Goal: Transaction & Acquisition: Purchase product/service

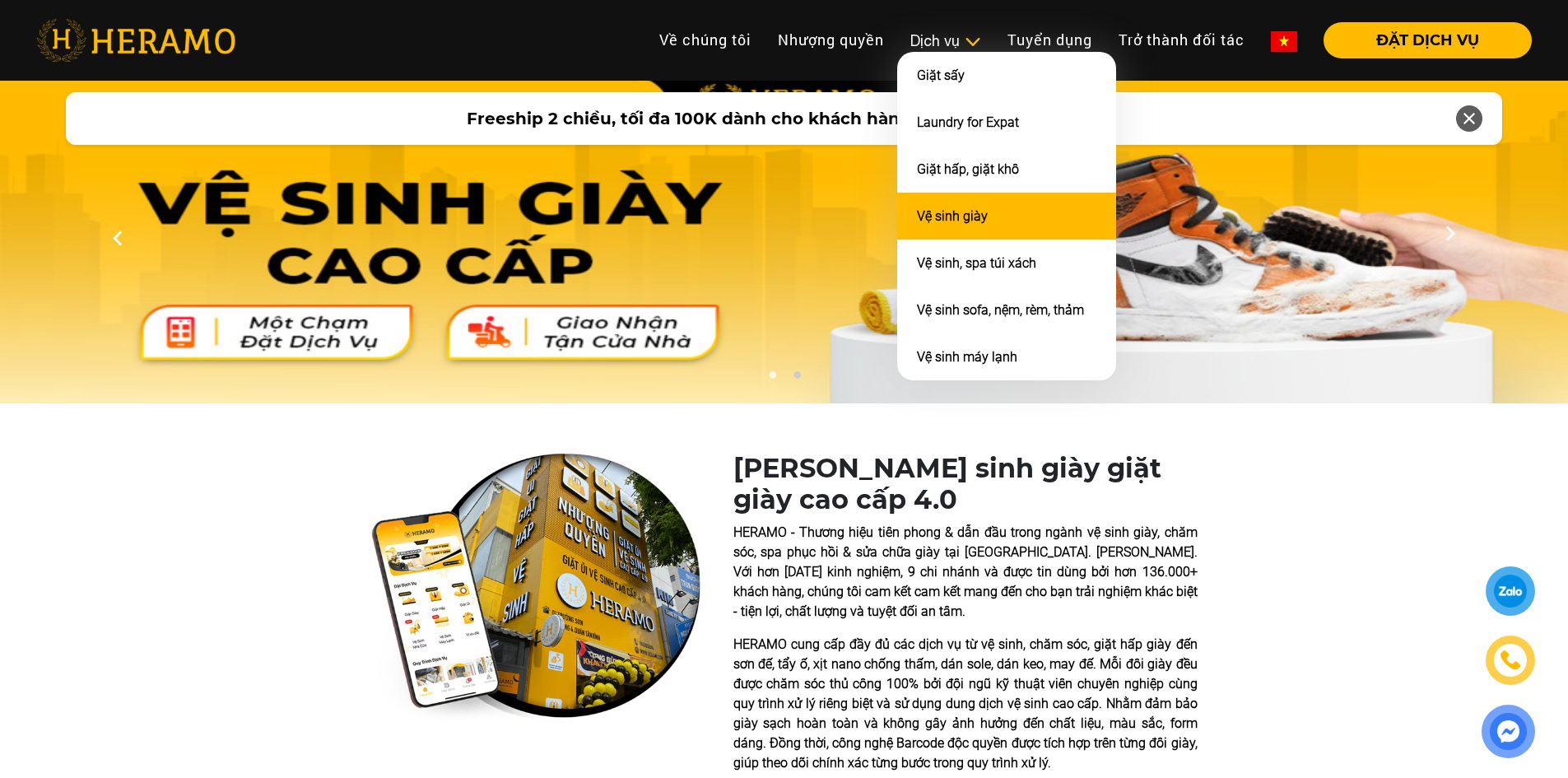
click at [978, 216] on link "Vệ sinh giày" at bounding box center [952, 216] width 71 height 16
click at [947, 216] on link "Vệ sinh giày" at bounding box center [952, 216] width 71 height 16
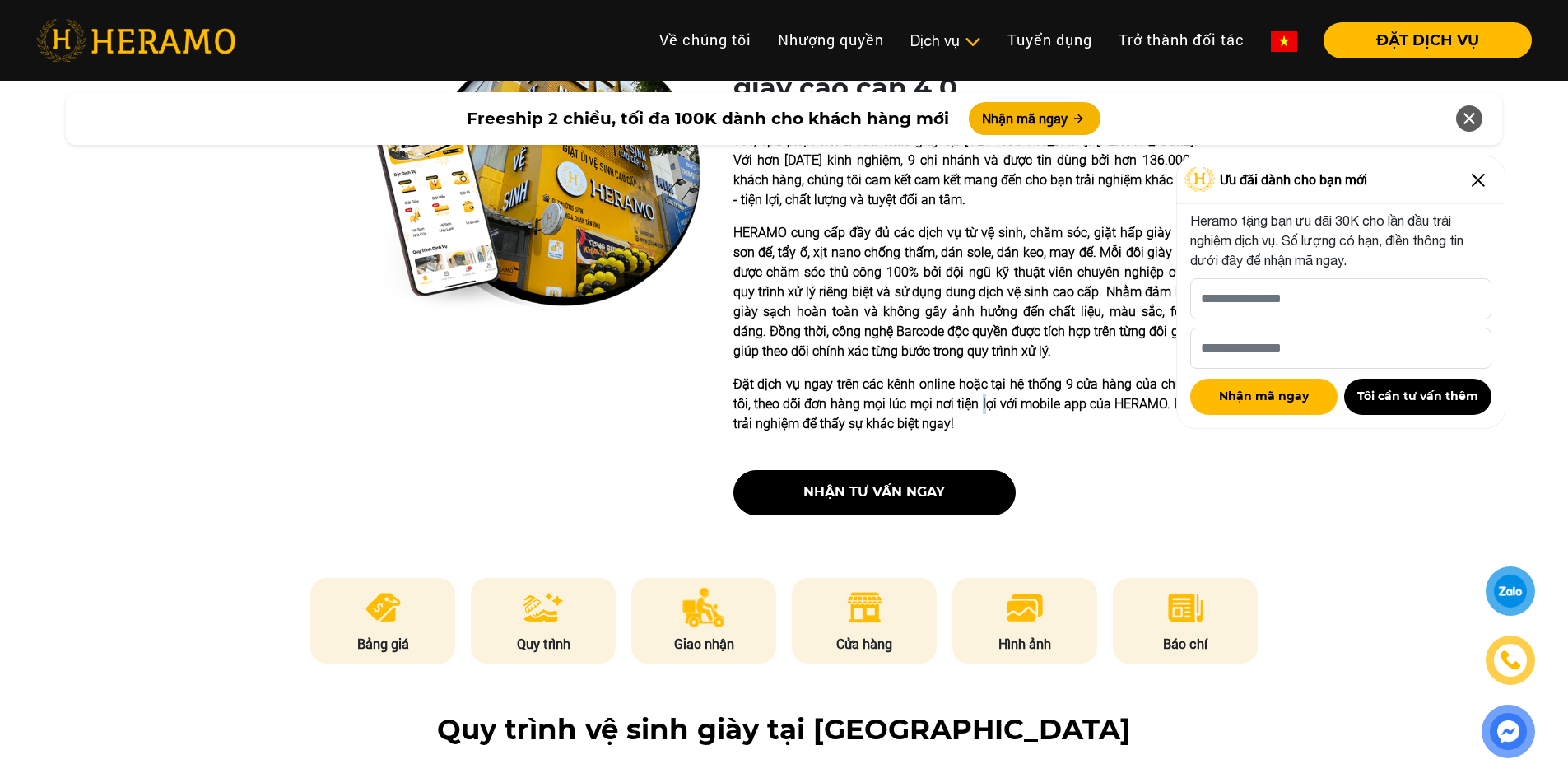
click at [990, 399] on p "Đặt dịch vụ ngay trên các kênh online hoặc tại hệ thống 9 cửa hàng của chúng tô…" at bounding box center [965, 405] width 464 height 59
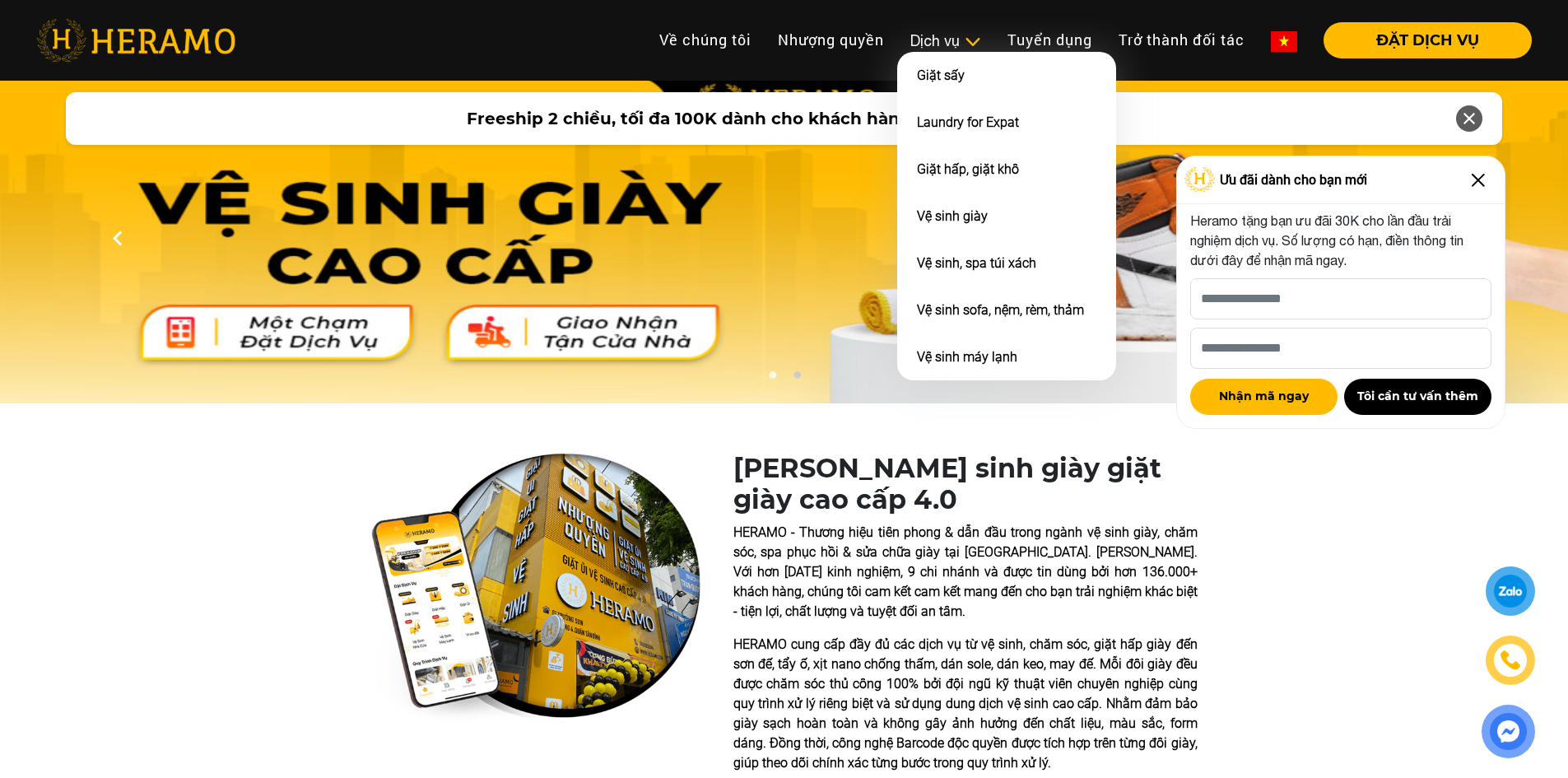
click at [951, 34] on div "Dịch vụ" at bounding box center [945, 40] width 71 height 22
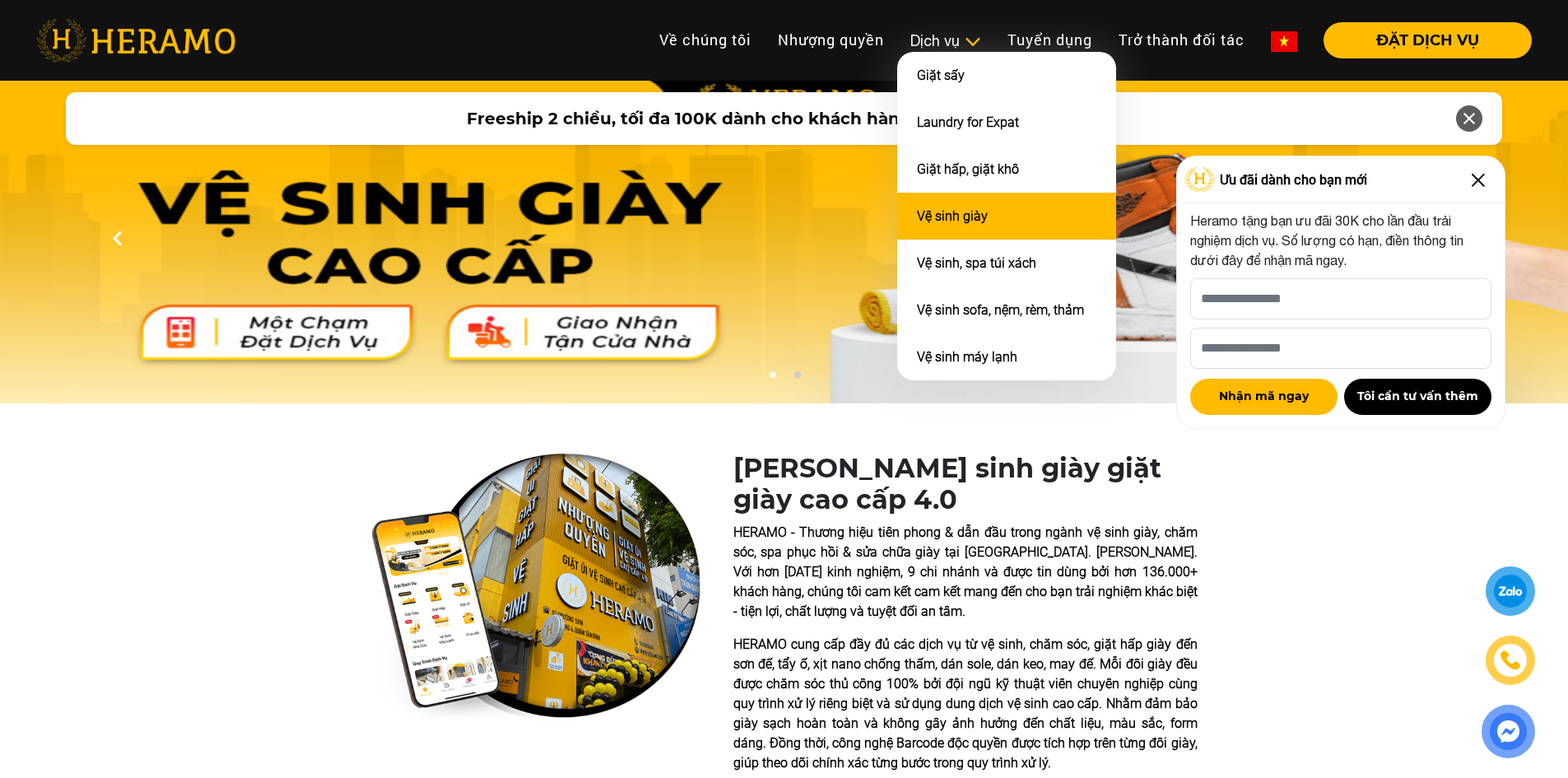
click at [955, 211] on link "Vệ sinh giày" at bounding box center [952, 216] width 71 height 16
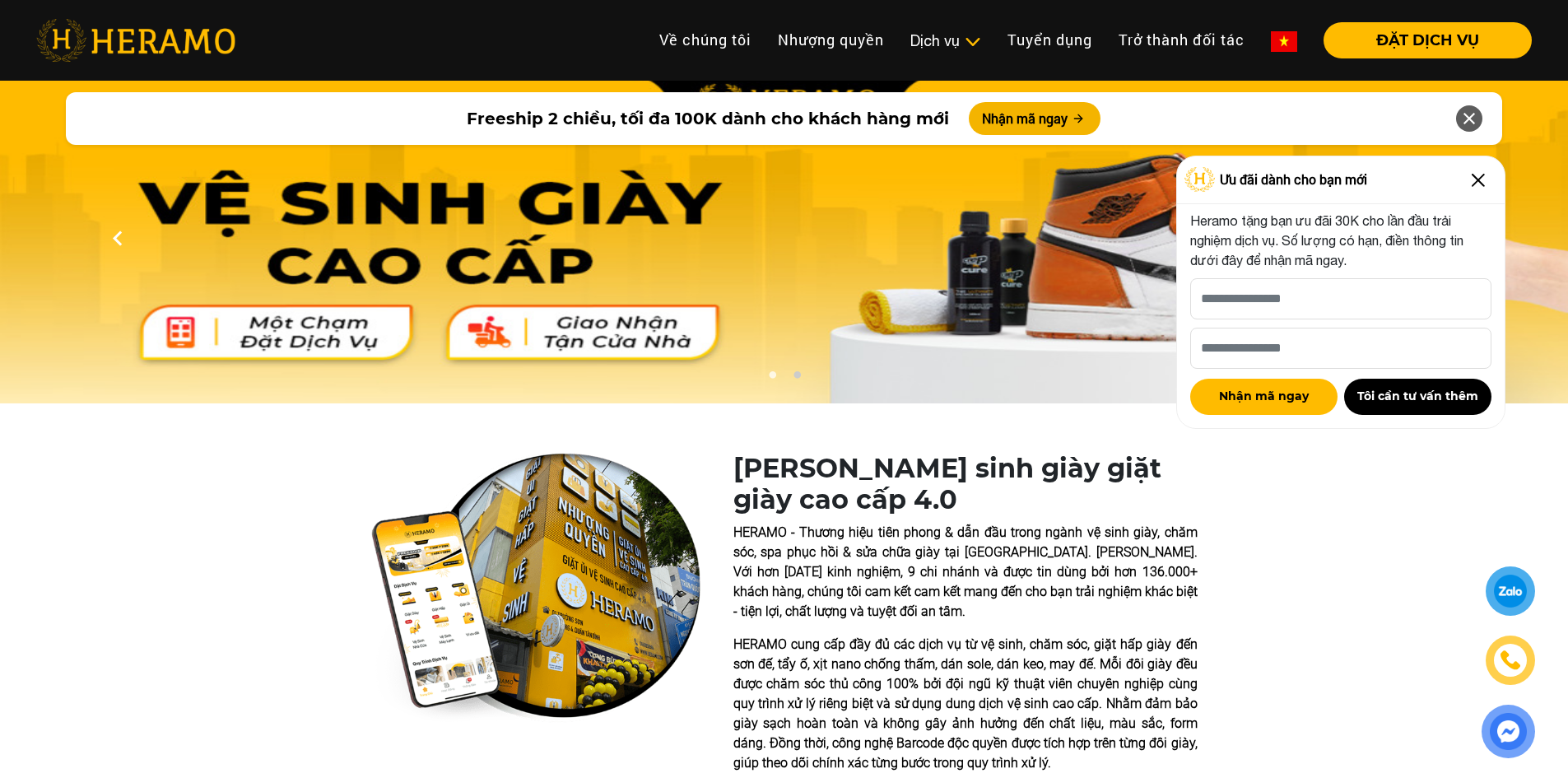
click at [1484, 176] on img at bounding box center [1478, 181] width 26 height 26
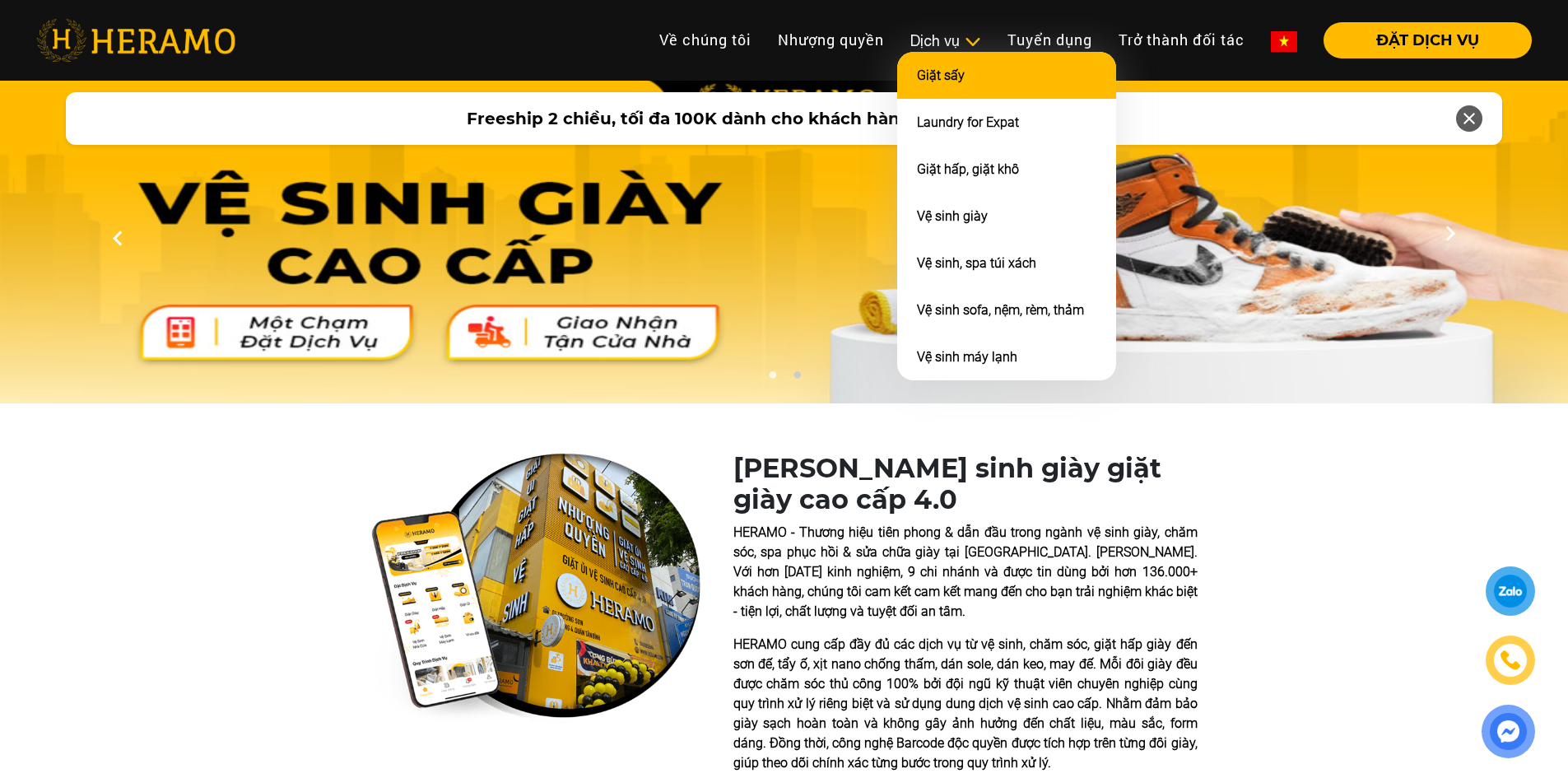
click at [961, 83] on li "Giặt sấy" at bounding box center [1006, 75] width 219 height 47
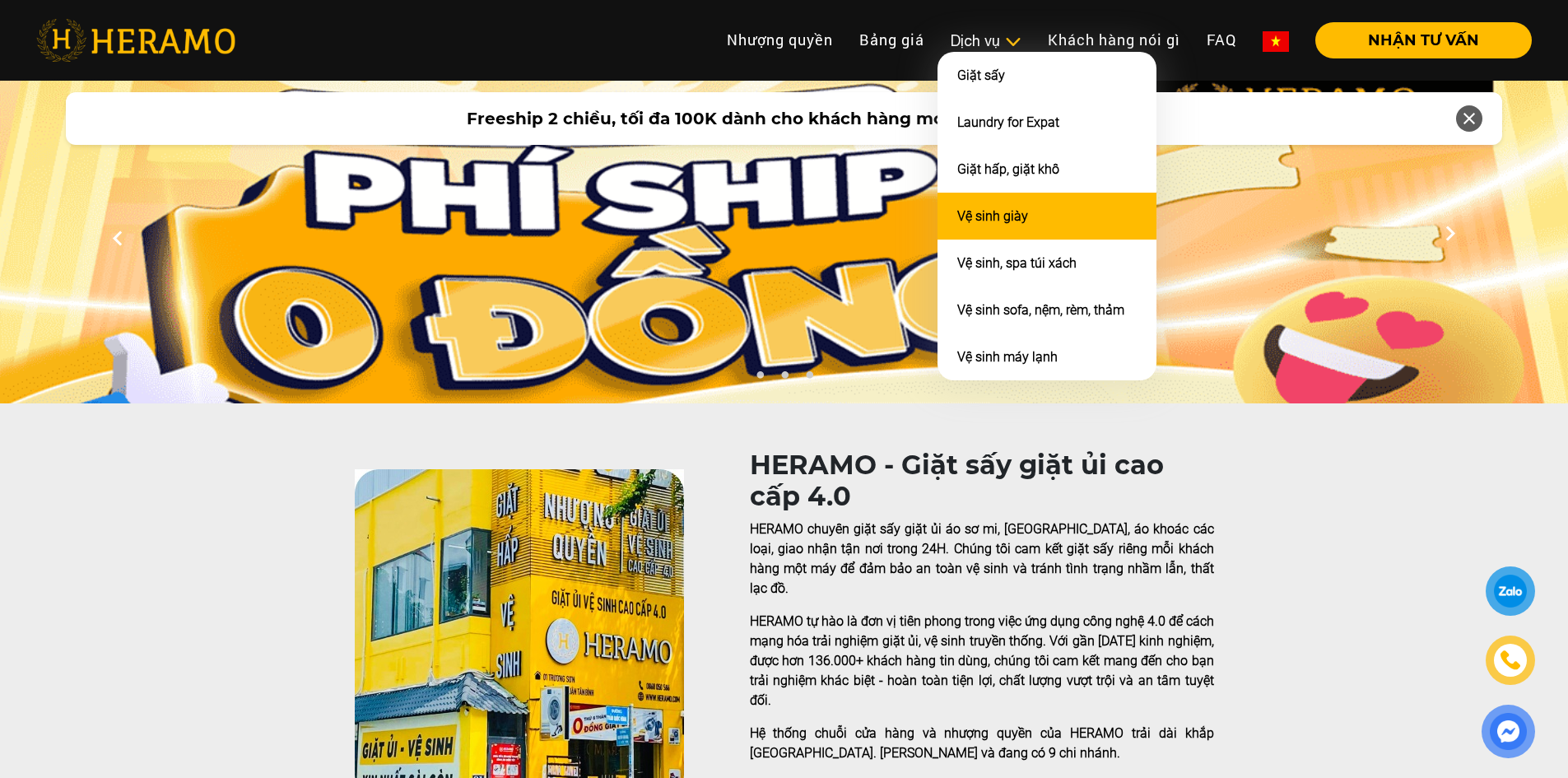
click at [993, 201] on li "Vệ sinh giày" at bounding box center [1046, 216] width 219 height 47
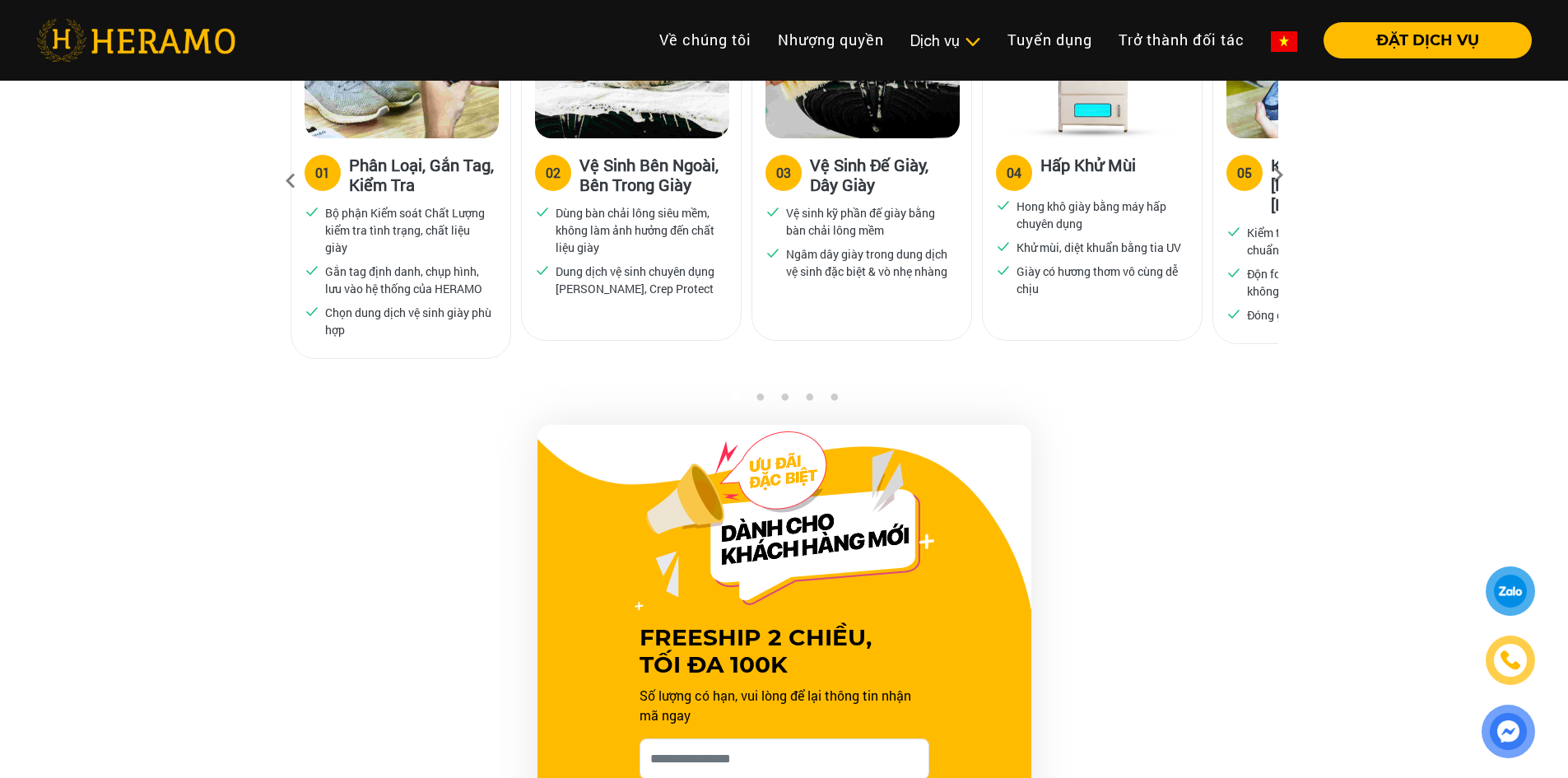
scroll to position [823, 0]
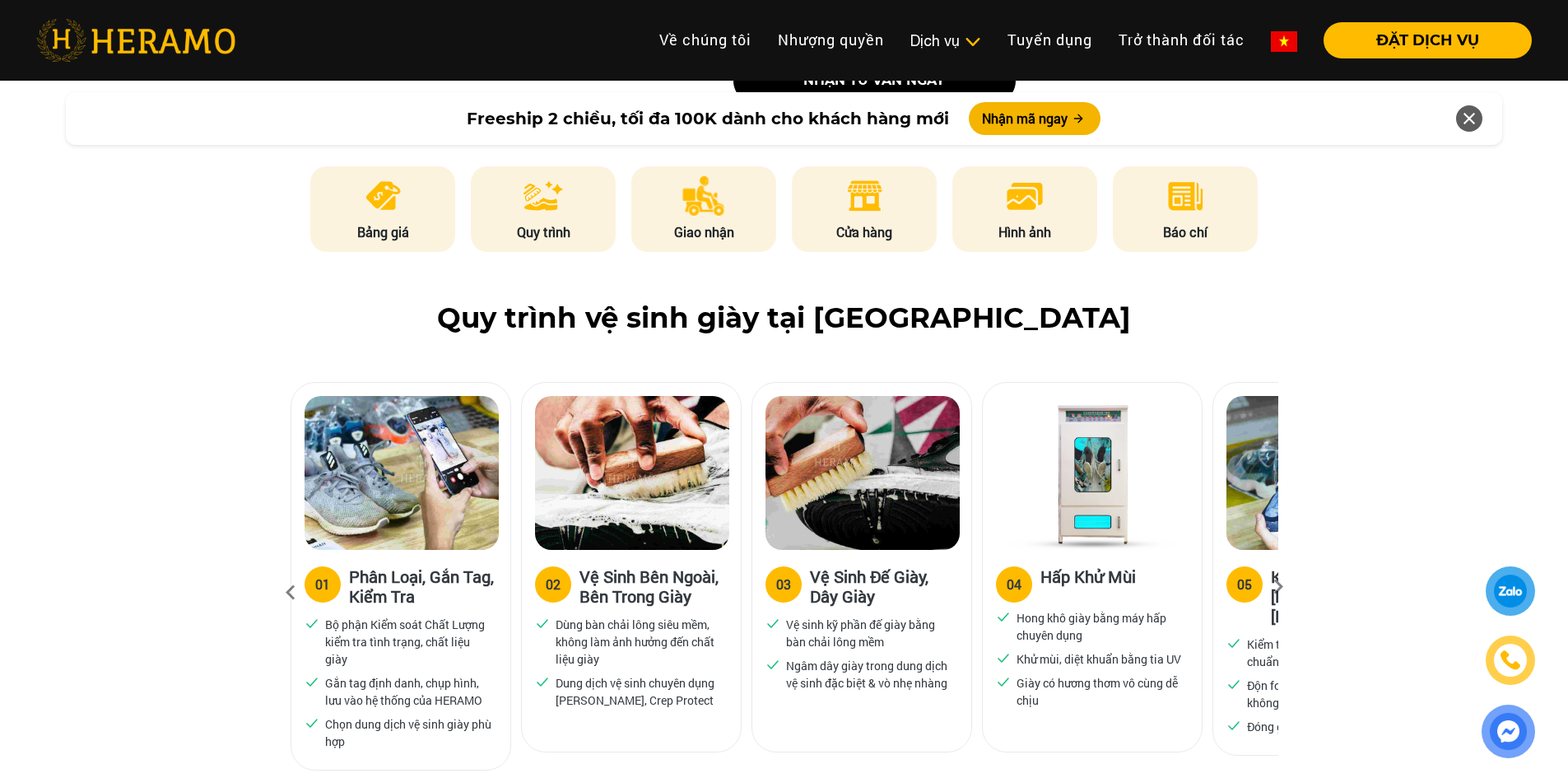
click at [1238, 589] on div "05" at bounding box center [1244, 584] width 15 height 20
click at [1282, 589] on icon at bounding box center [1278, 592] width 30 height 10
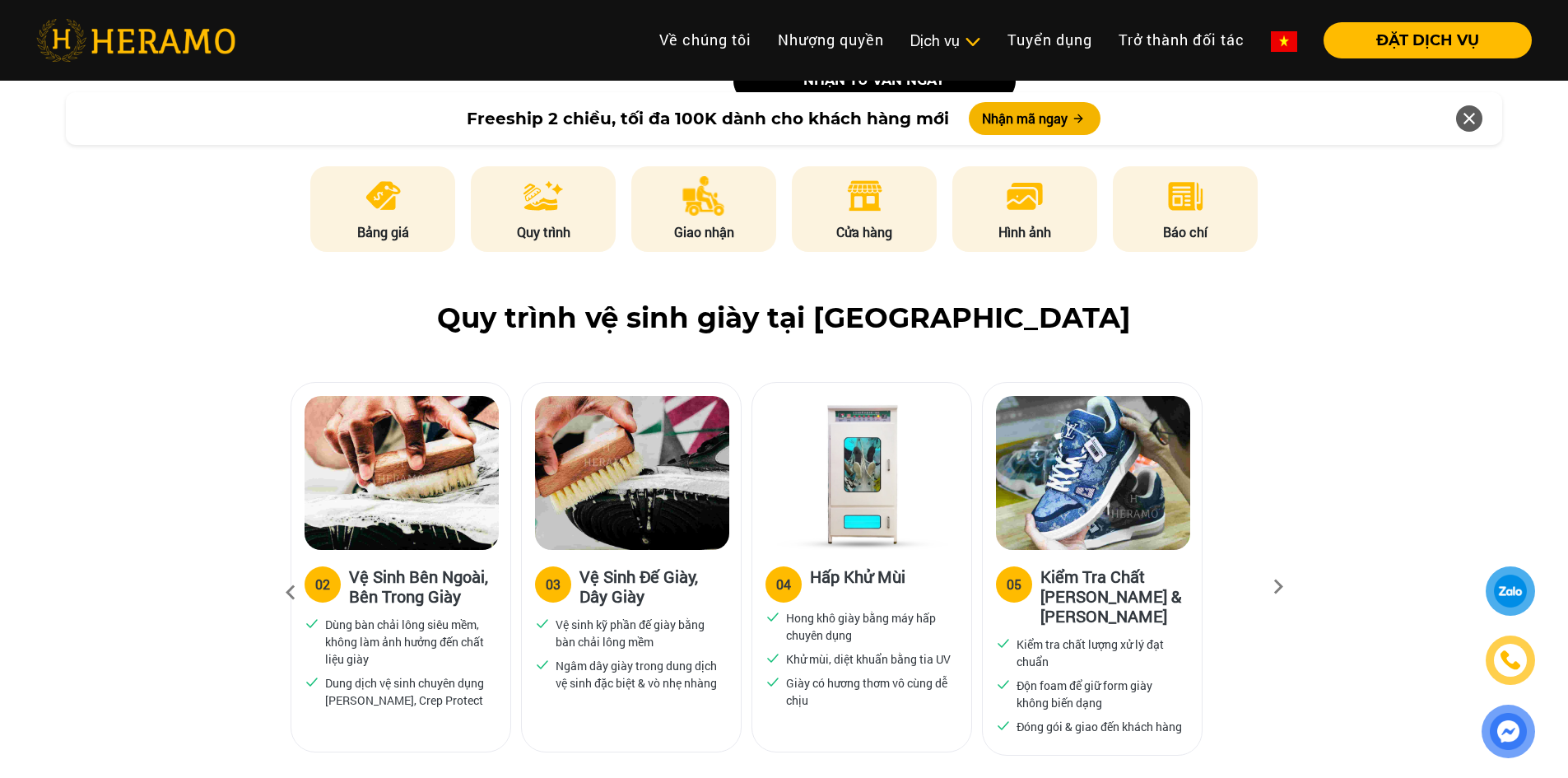
click at [1282, 589] on icon at bounding box center [1278, 592] width 30 height 10
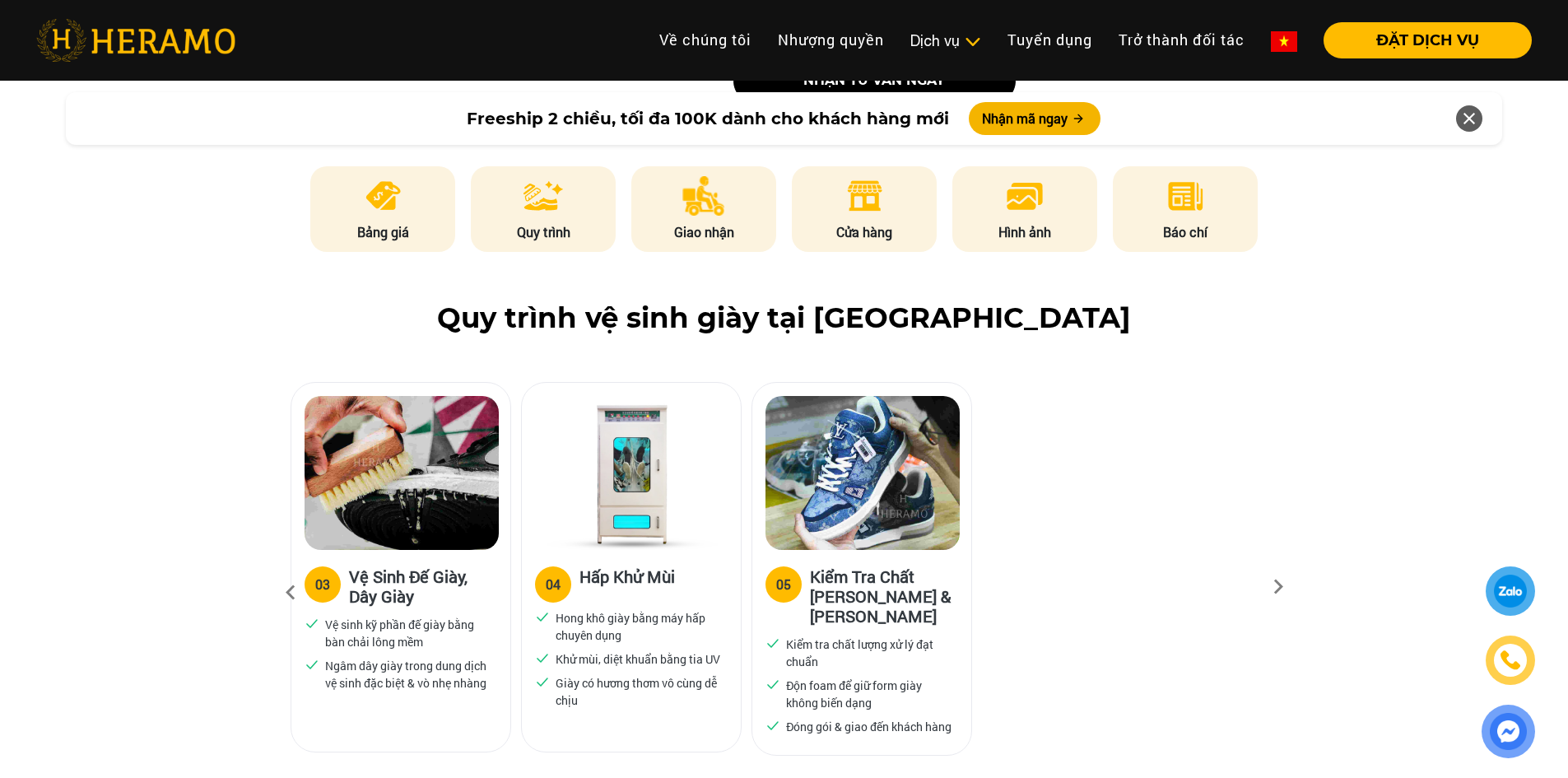
click at [1282, 589] on icon at bounding box center [1278, 592] width 30 height 10
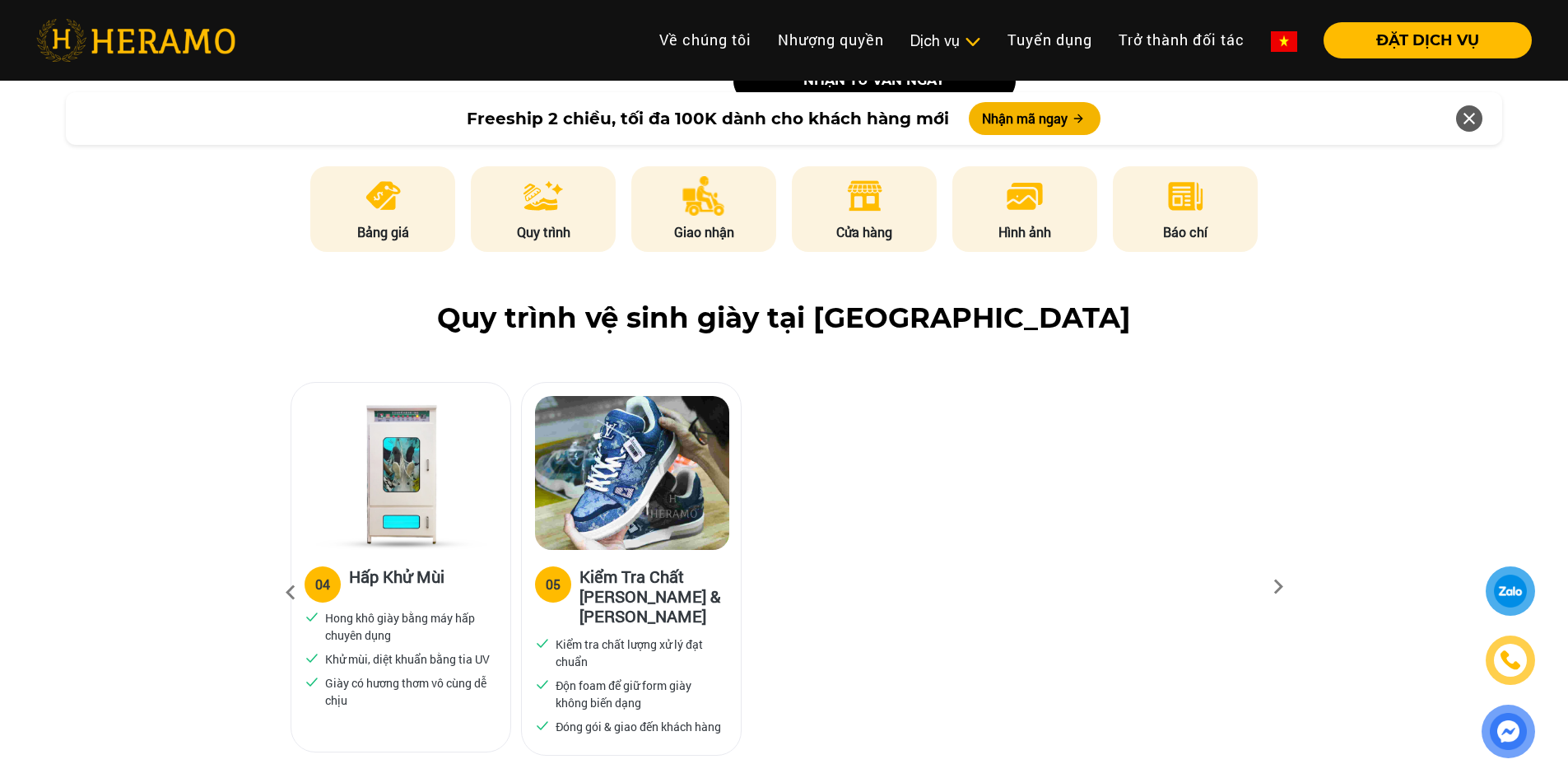
scroll to position [412, 0]
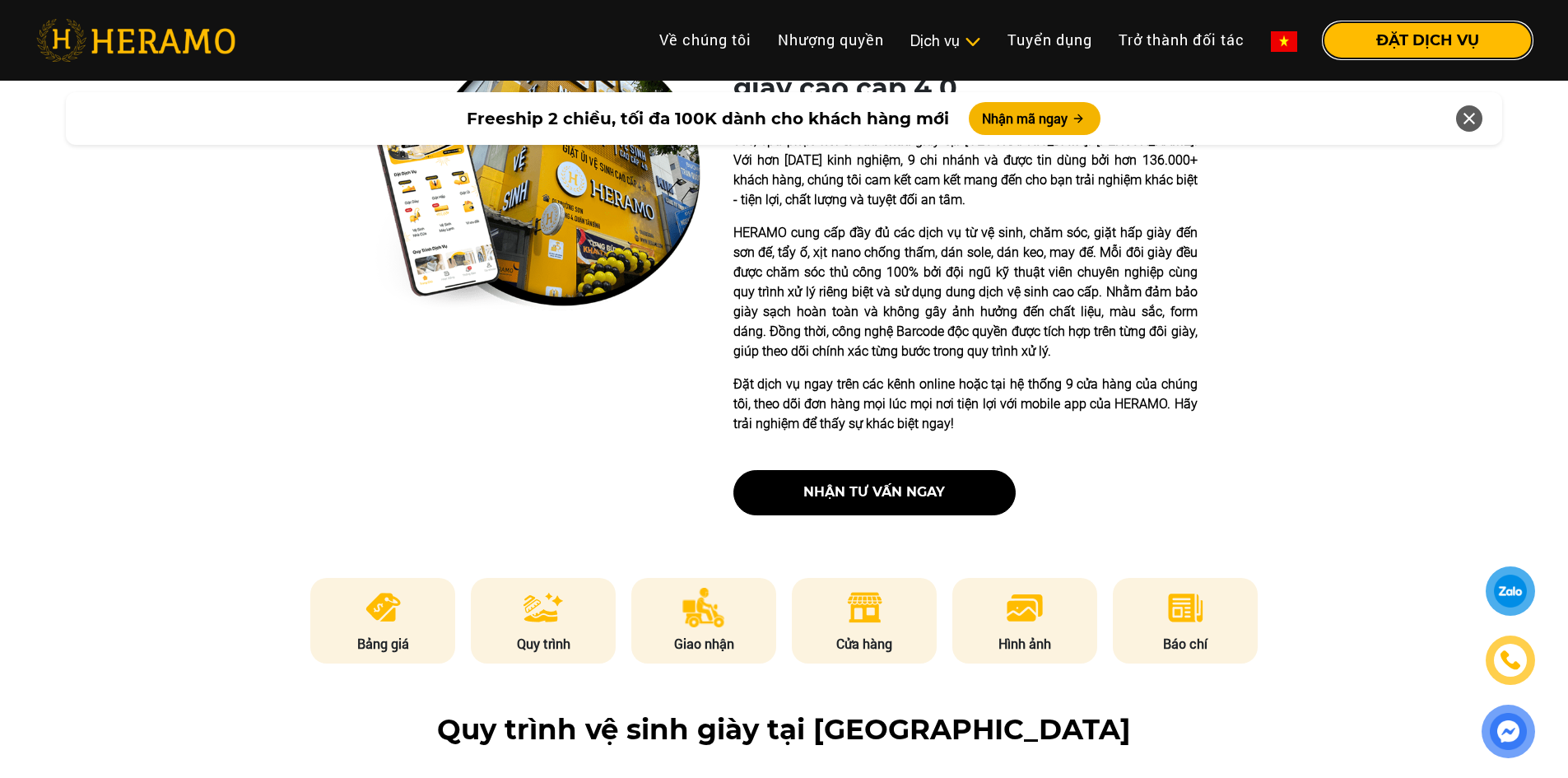
click at [1448, 30] on button "ĐẶT DỊCH VỤ" at bounding box center [1428, 40] width 208 height 37
